Goal: Navigation & Orientation: Find specific page/section

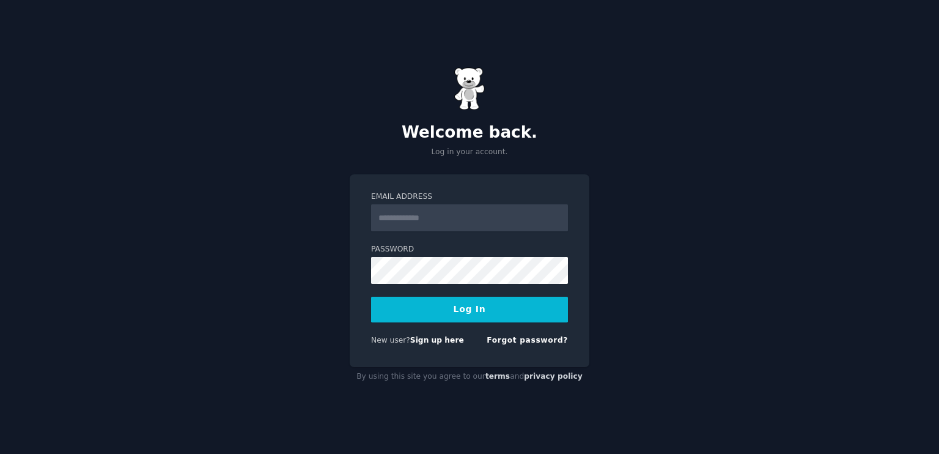
click at [437, 227] on input "Email Address" at bounding box center [469, 217] width 197 height 27
type input "**********"
click at [497, 308] on button "Log In" at bounding box center [469, 310] width 197 height 26
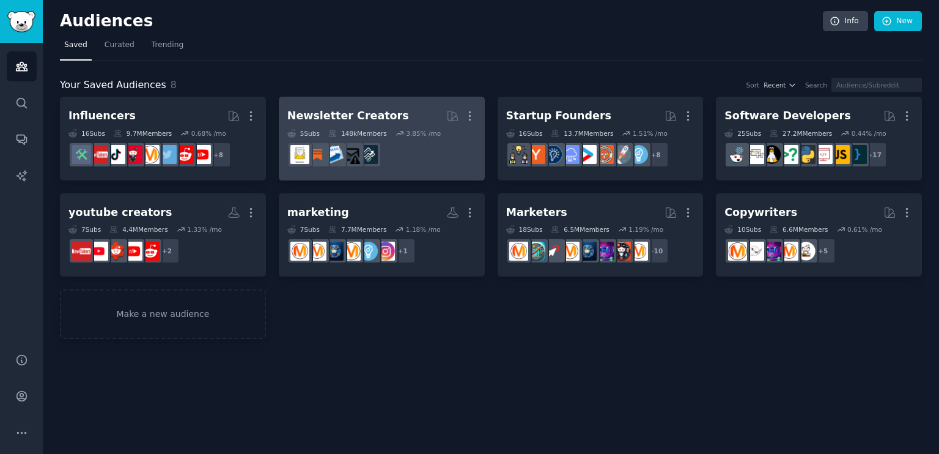
click at [406, 116] on h2 "Newsletter Creators More" at bounding box center [381, 115] width 189 height 21
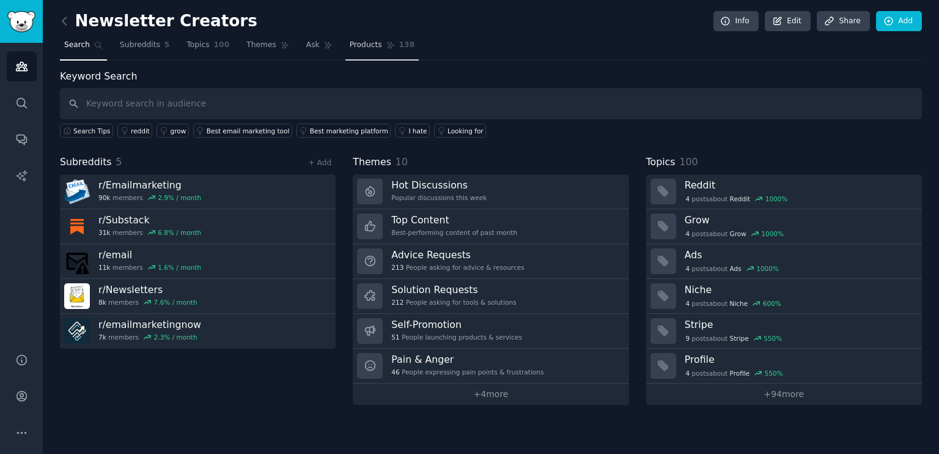
click at [358, 46] on span "Products" at bounding box center [366, 45] width 32 height 11
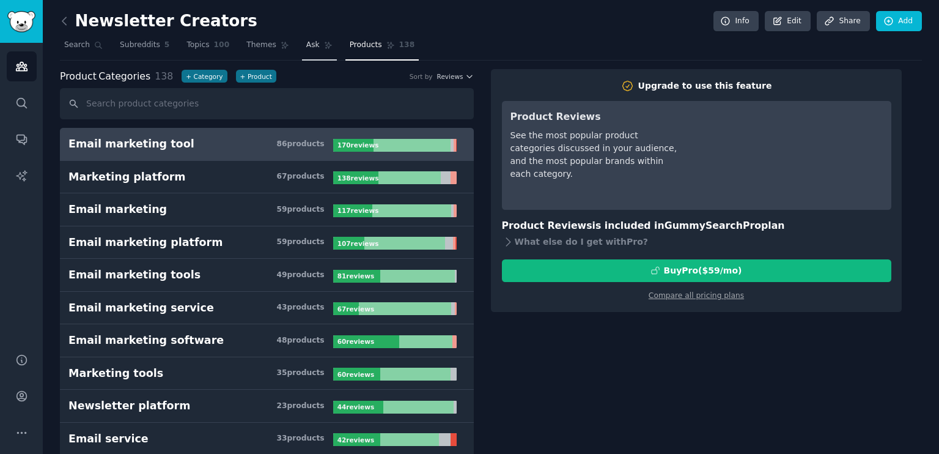
click at [306, 46] on span "Ask" at bounding box center [312, 45] width 13 height 11
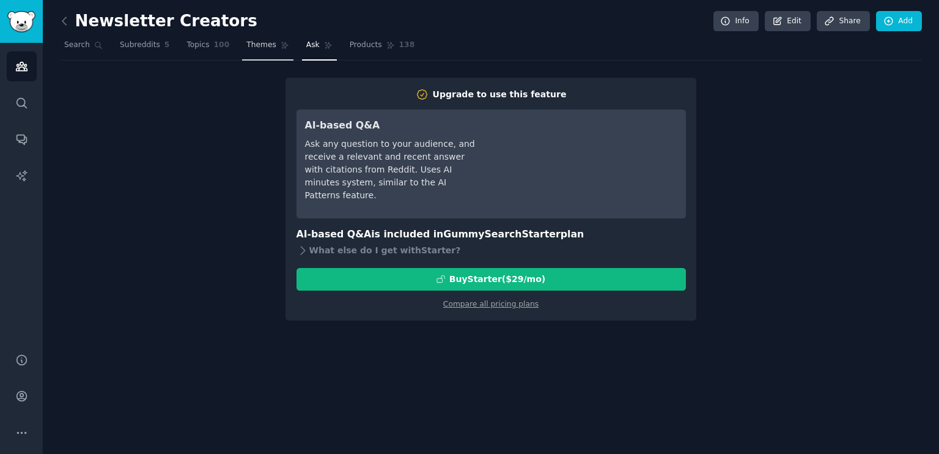
click at [261, 48] on link "Themes" at bounding box center [267, 47] width 51 height 25
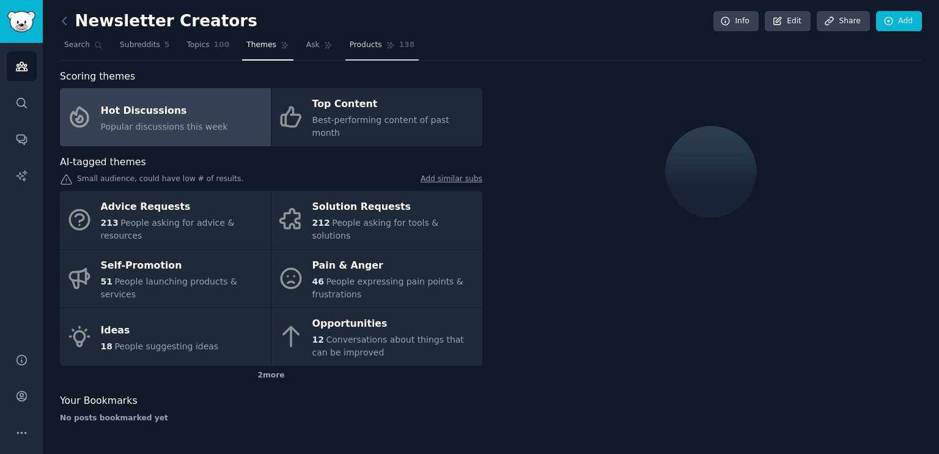
click at [350, 47] on span "Products" at bounding box center [366, 45] width 32 height 11
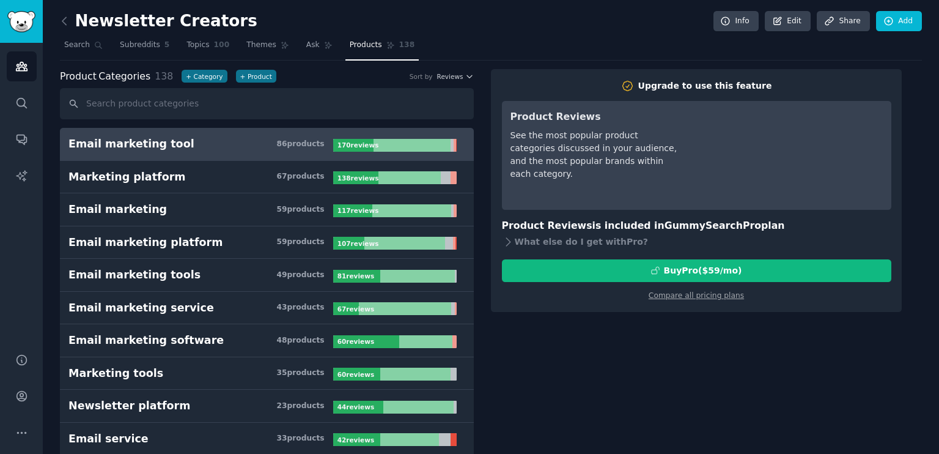
click at [165, 142] on div "Email marketing tool" at bounding box center [131, 143] width 126 height 15
click at [232, 136] on h3 "Email marketing tool 86 product s" at bounding box center [200, 143] width 265 height 15
click at [246, 46] on span "Themes" at bounding box center [261, 45] width 30 height 11
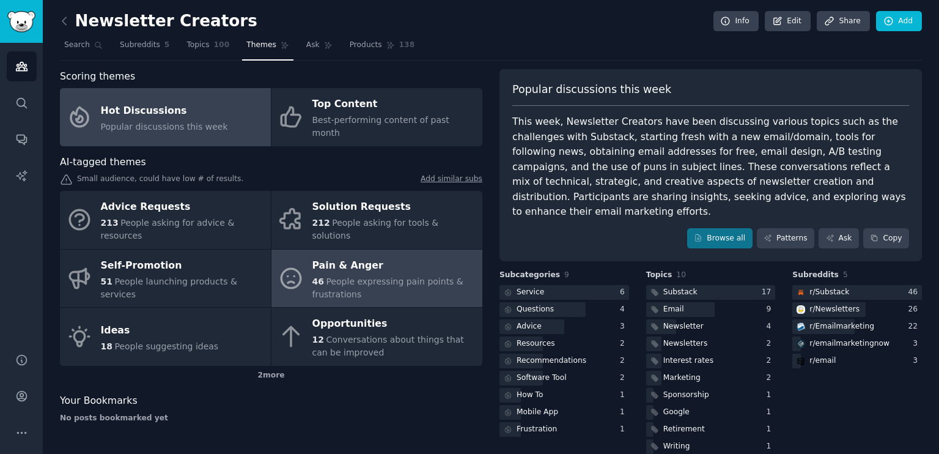
click at [386, 256] on div "Pain & Anger" at bounding box center [394, 266] width 164 height 20
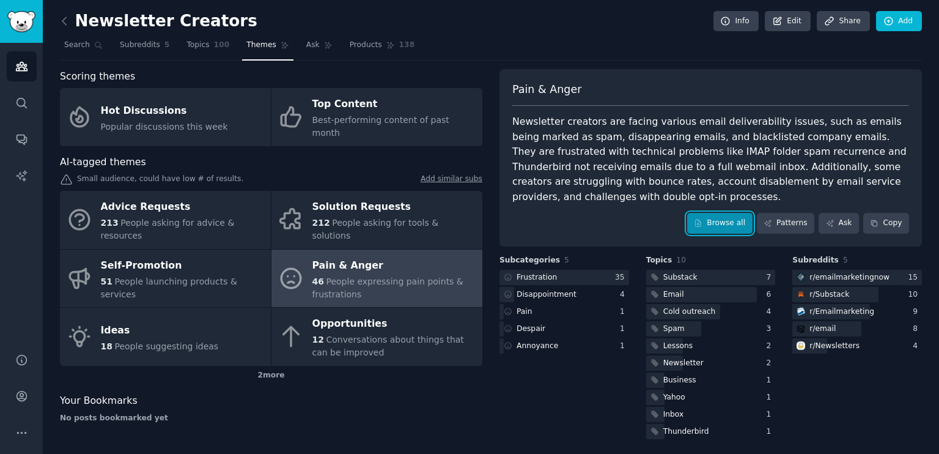
click at [750, 213] on link "Browse all" at bounding box center [719, 223] width 65 height 21
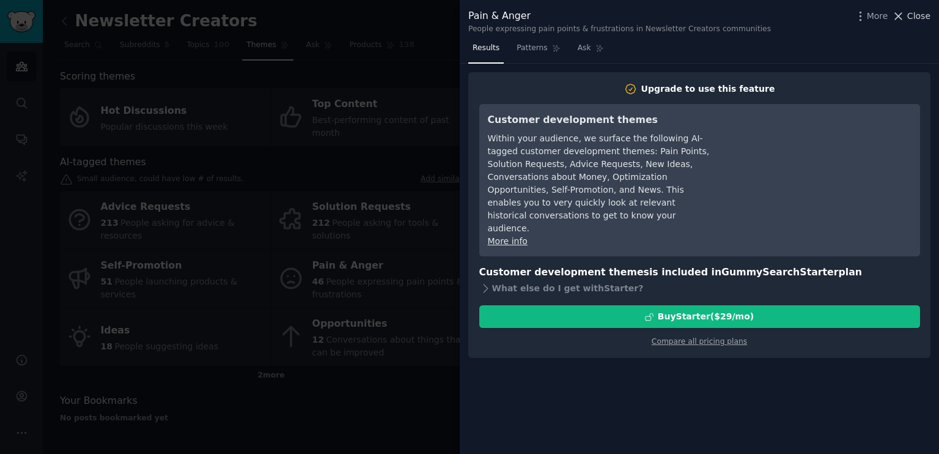
click at [915, 15] on span "Close" at bounding box center [919, 16] width 23 height 13
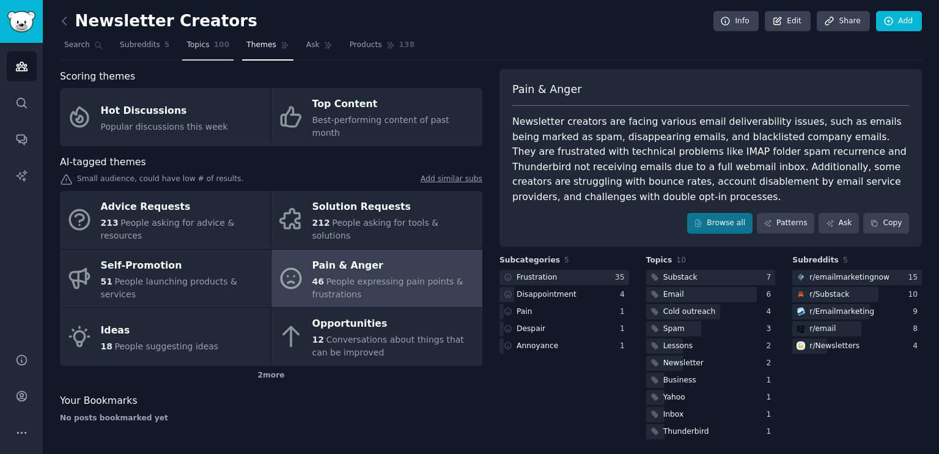
click at [213, 53] on link "Topics 100" at bounding box center [207, 47] width 51 height 25
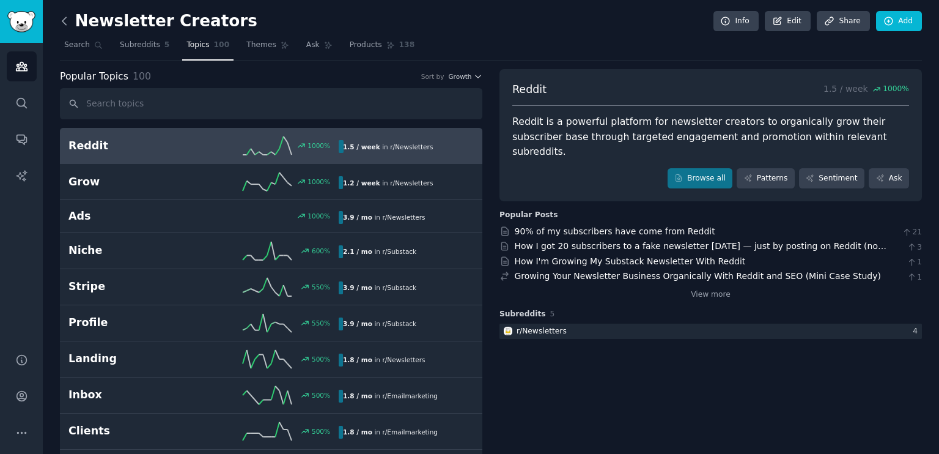
click at [63, 20] on icon at bounding box center [64, 20] width 4 height 7
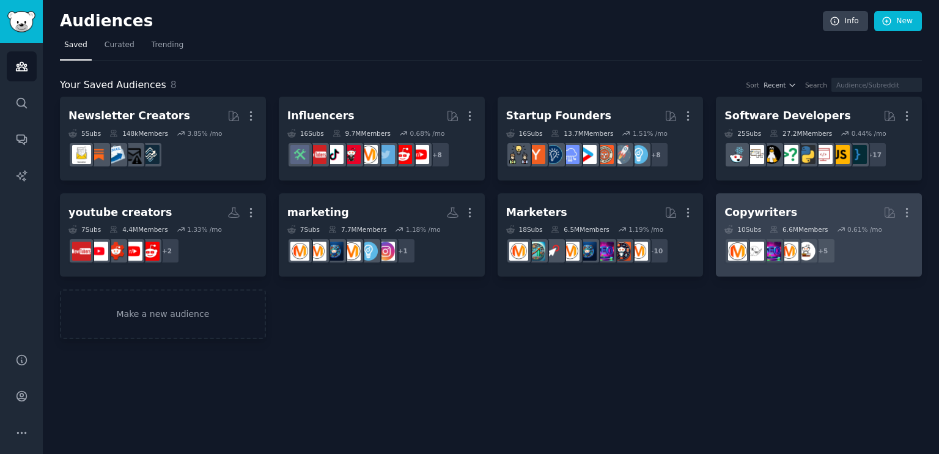
click at [763, 205] on div "Copywriters" at bounding box center [761, 212] width 73 height 15
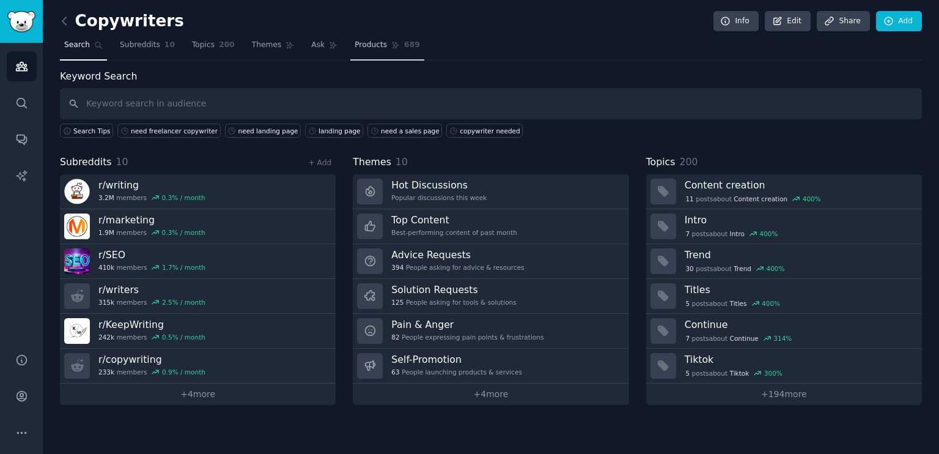
click at [391, 45] on icon at bounding box center [395, 45] width 9 height 9
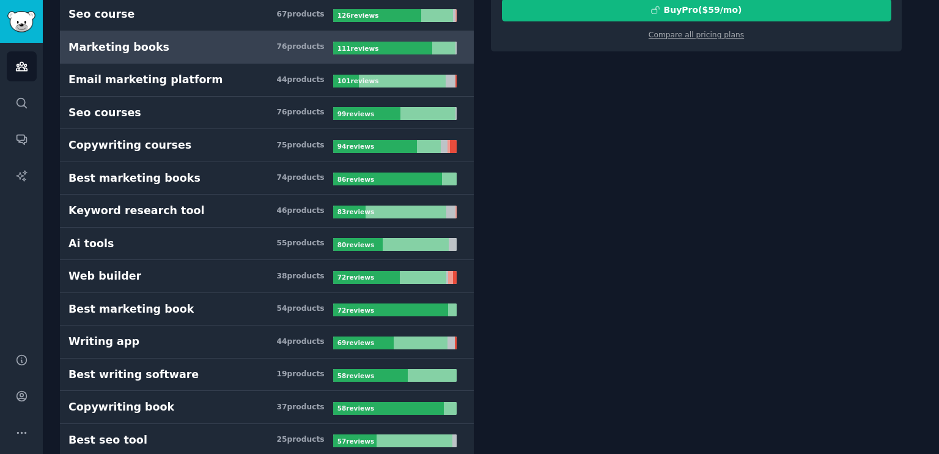
scroll to position [267, 0]
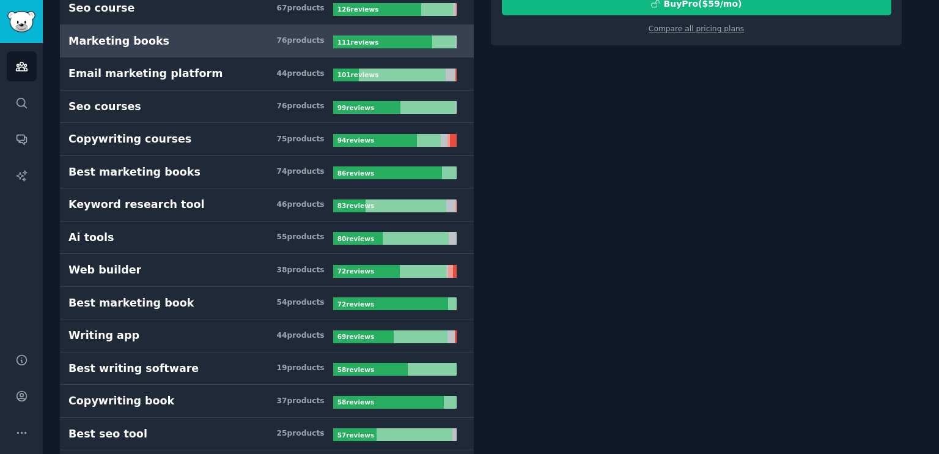
click at [132, 300] on div "Best marketing book" at bounding box center [130, 302] width 125 height 15
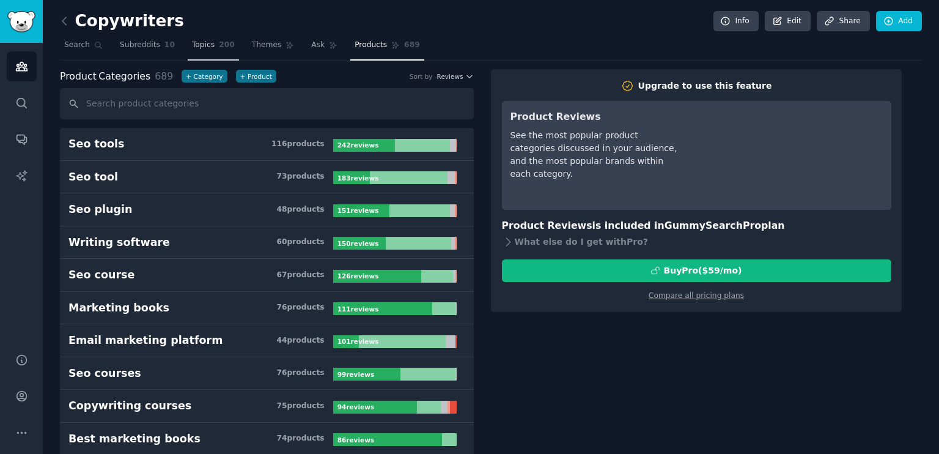
click at [219, 41] on span "200" at bounding box center [227, 45] width 16 height 11
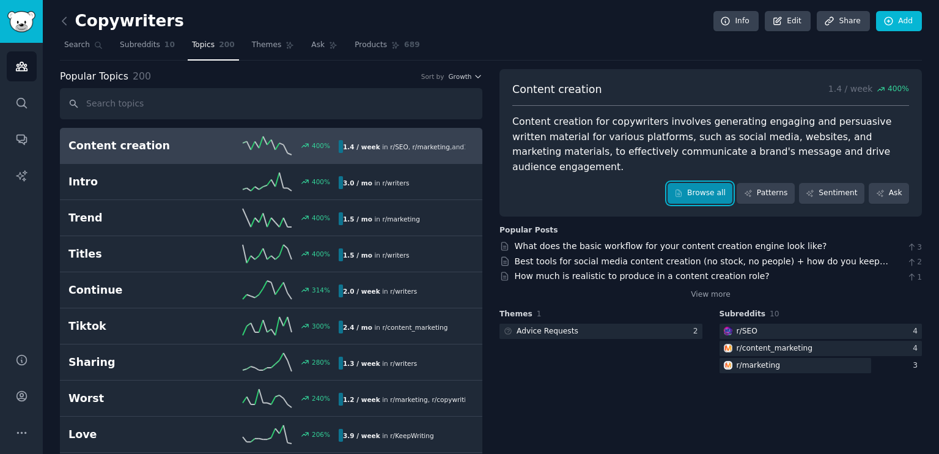
click at [706, 183] on link "Browse all" at bounding box center [700, 193] width 65 height 21
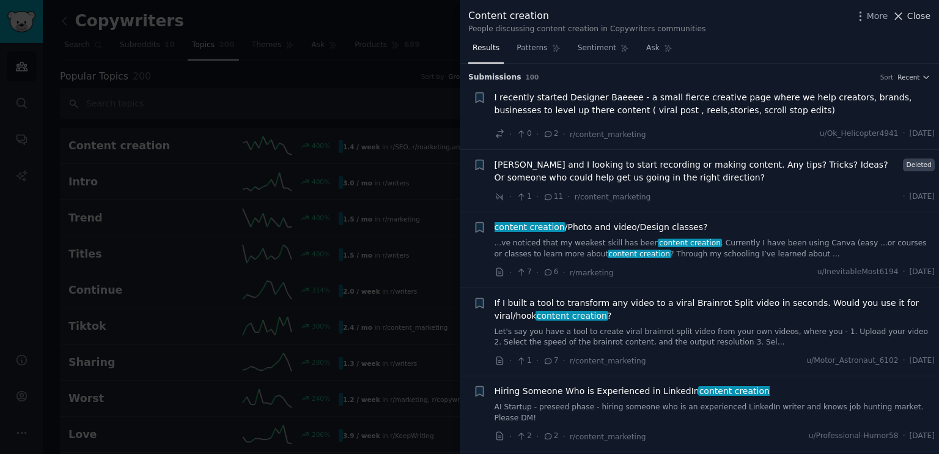
click at [918, 13] on span "Close" at bounding box center [919, 16] width 23 height 13
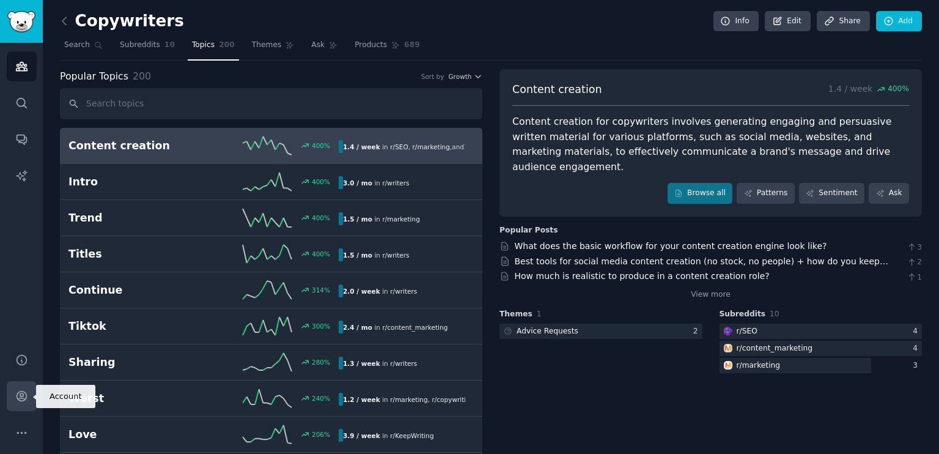
click at [7, 394] on link "Account" at bounding box center [22, 396] width 30 height 30
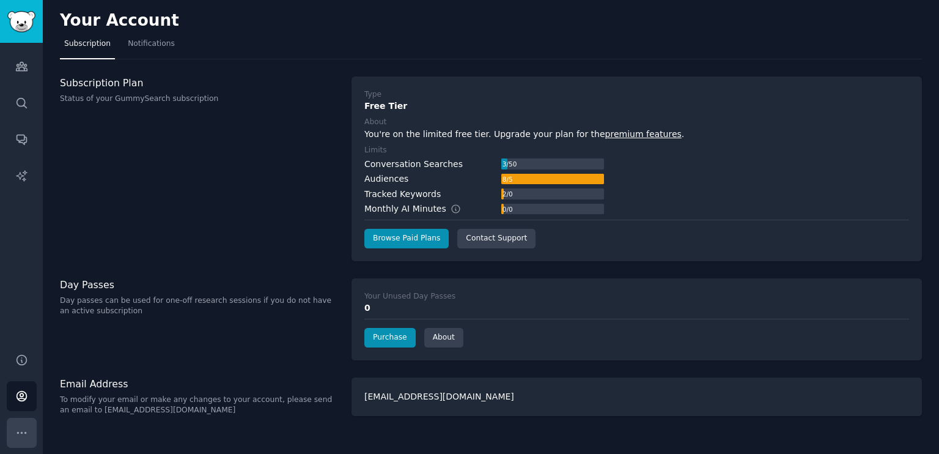
click at [21, 431] on icon "Sidebar" at bounding box center [21, 432] width 13 height 13
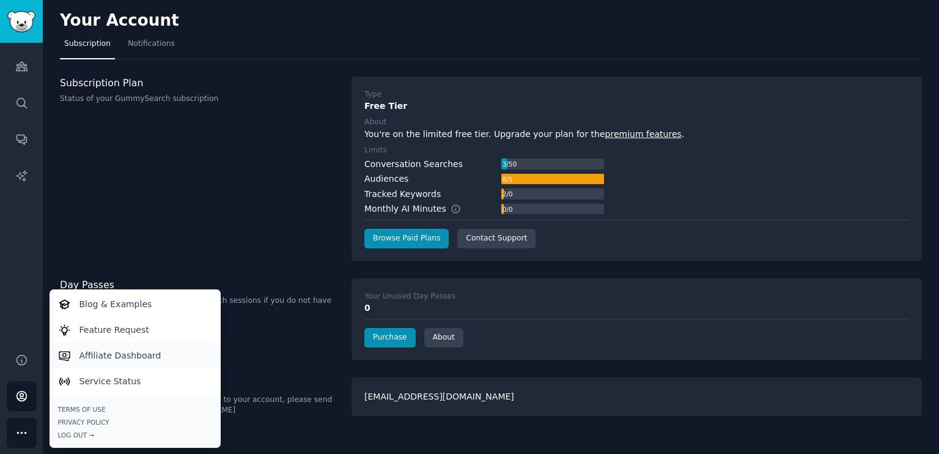
click at [152, 352] on p "Affiliate Dashboard" at bounding box center [121, 355] width 82 height 13
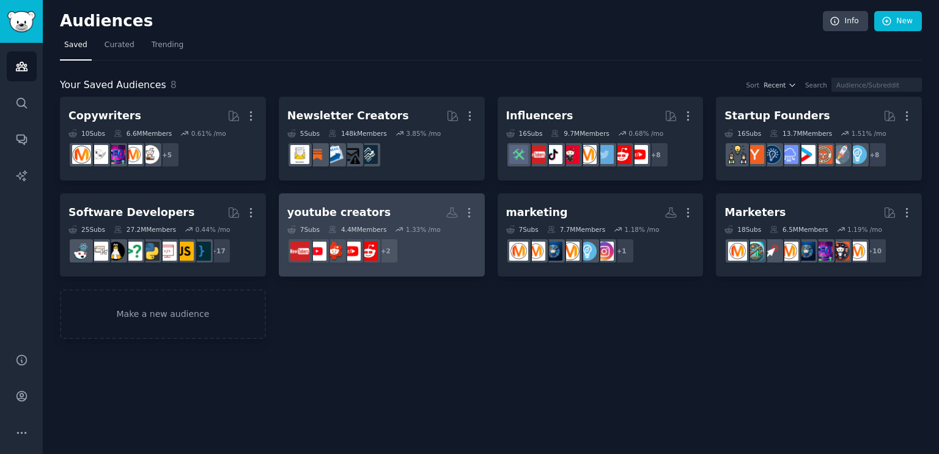
click at [421, 213] on h2 "youtube creators More" at bounding box center [381, 212] width 189 height 21
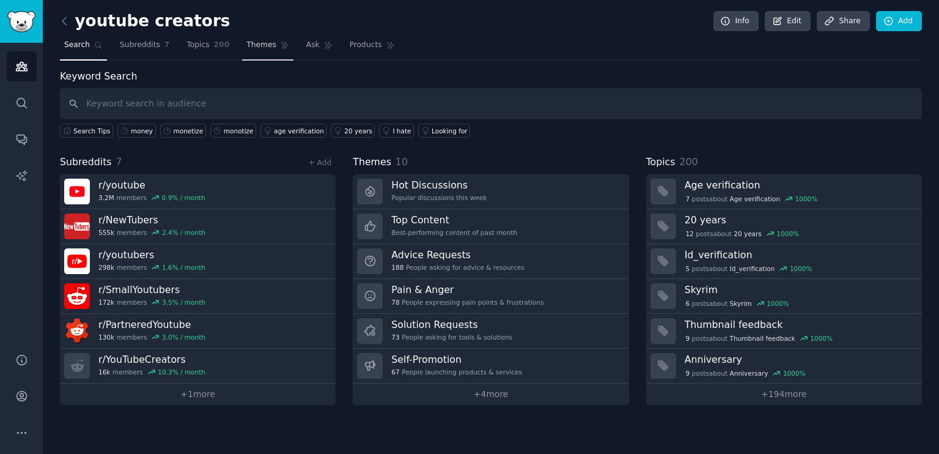
click at [252, 45] on span "Themes" at bounding box center [261, 45] width 30 height 11
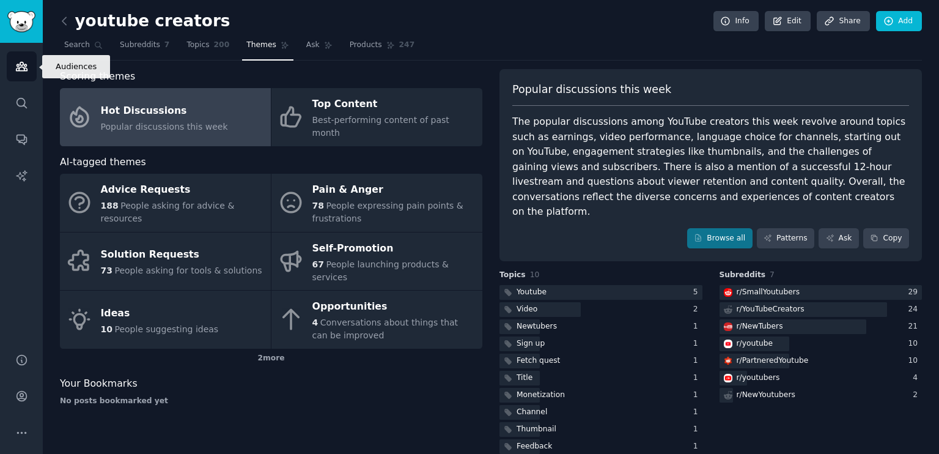
click at [22, 65] on icon "Sidebar" at bounding box center [21, 66] width 11 height 9
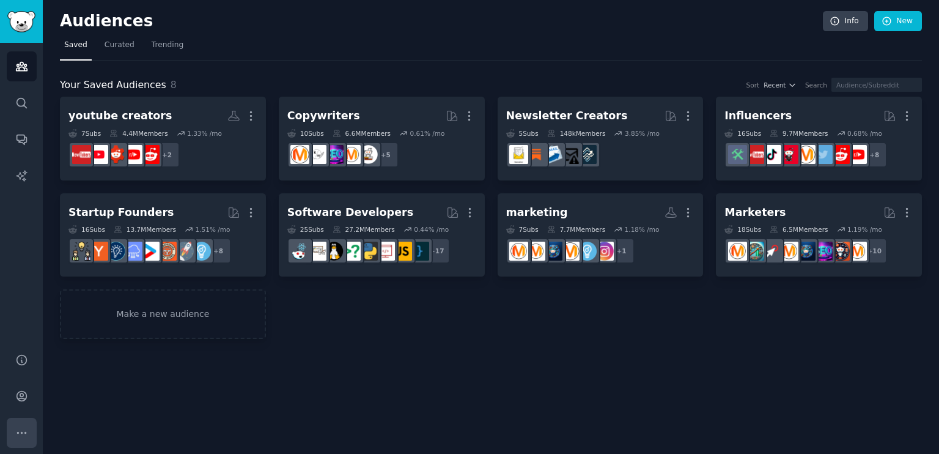
click at [23, 435] on icon "Sidebar" at bounding box center [21, 432] width 13 height 13
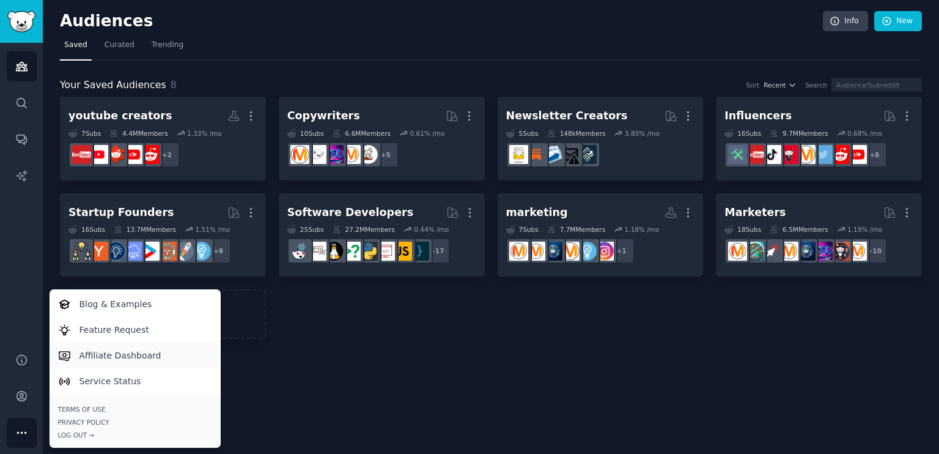
click at [146, 353] on p "Affiliate Dashboard" at bounding box center [121, 355] width 82 height 13
click at [471, 353] on div "Audiences Info New Saved Curated Trending Your Saved Audiences 8 Sort Recent Se…" at bounding box center [491, 227] width 897 height 454
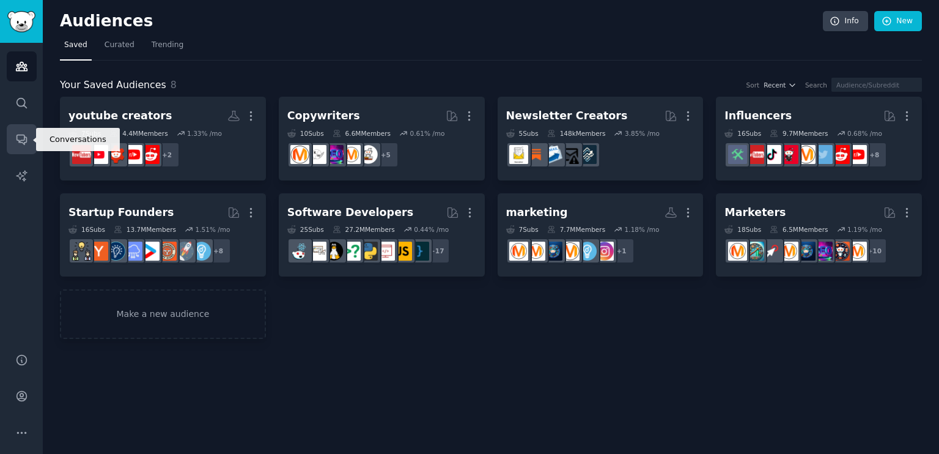
click at [18, 141] on icon "Sidebar" at bounding box center [22, 140] width 10 height 10
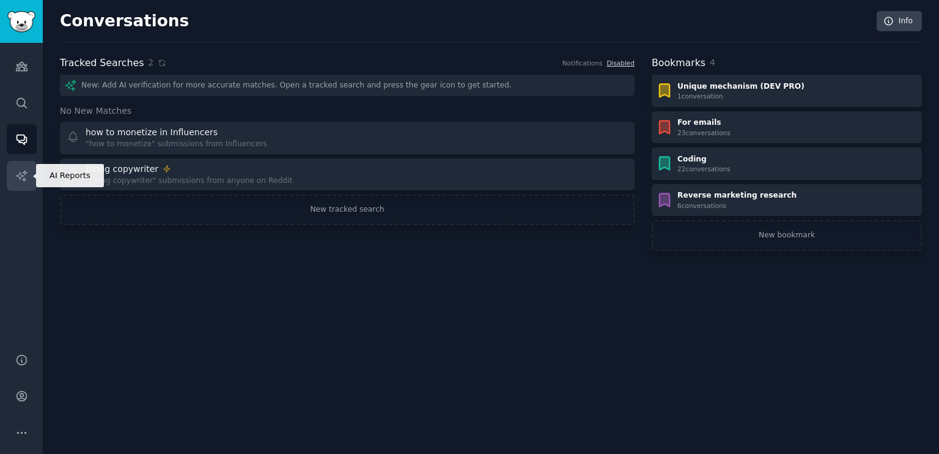
click at [31, 175] on link "AI Reports" at bounding box center [22, 176] width 30 height 30
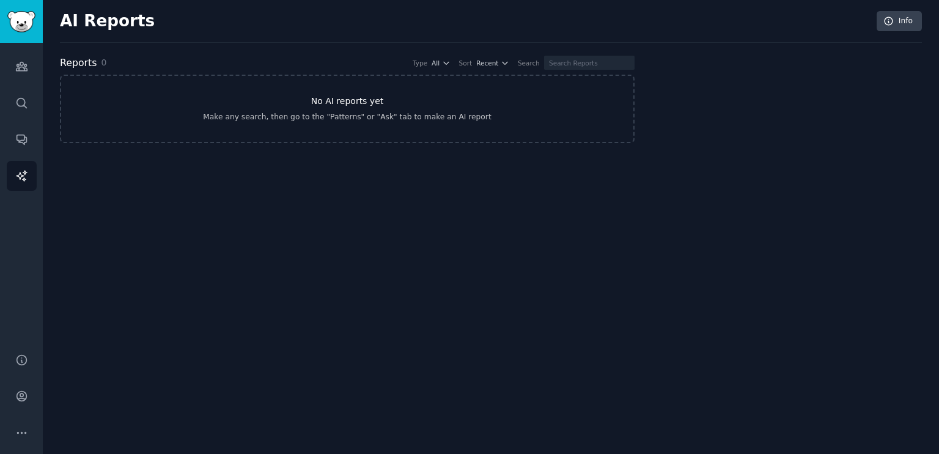
click at [342, 104] on h3 "No AI reports yet" at bounding box center [347, 101] width 73 height 13
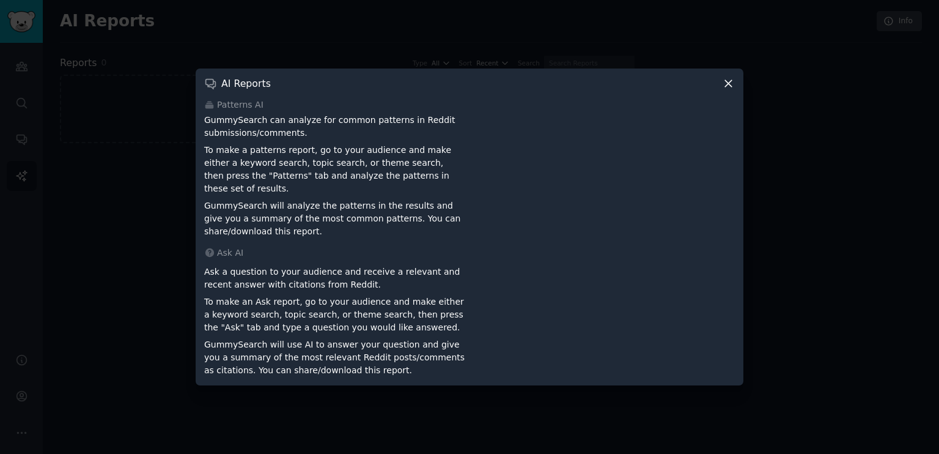
click at [732, 88] on icon at bounding box center [728, 83] width 13 height 13
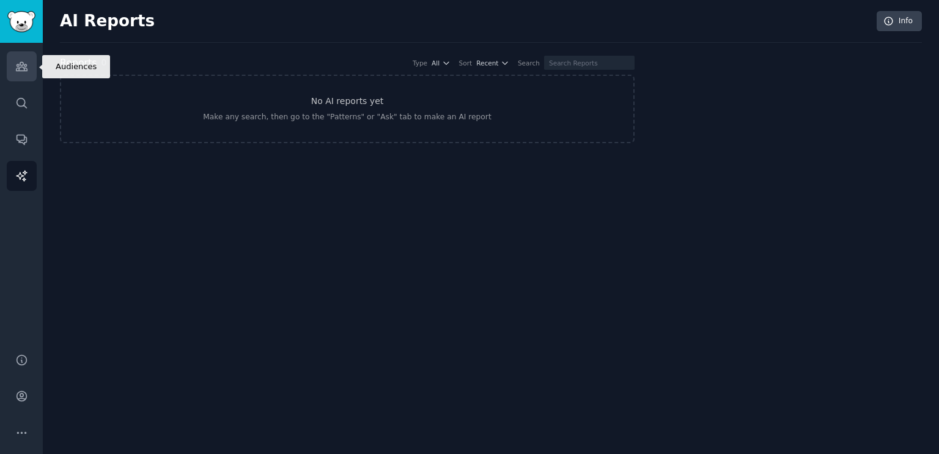
click at [28, 64] on link "Audiences" at bounding box center [22, 66] width 30 height 30
